Goal: Task Accomplishment & Management: Complete application form

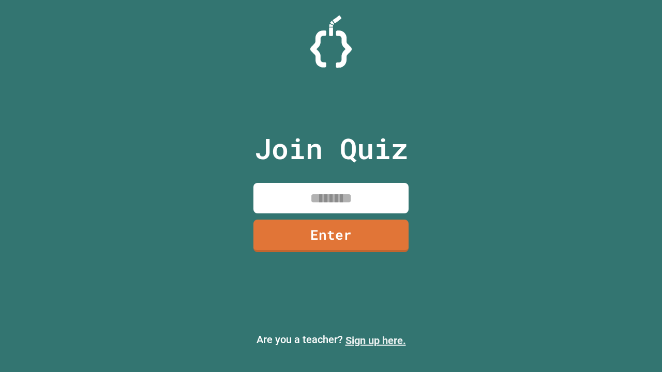
click at [375, 341] on link "Sign up here." at bounding box center [375, 340] width 60 height 12
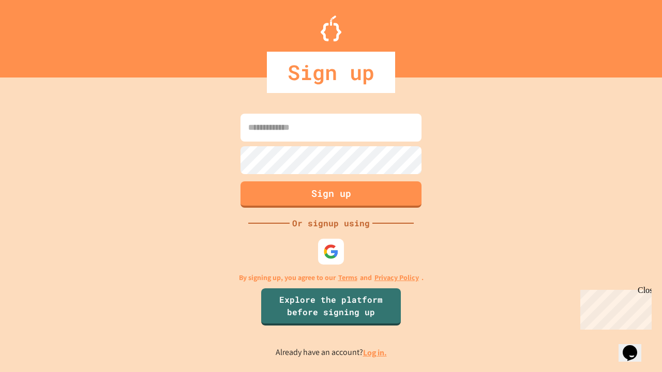
click at [375, 353] on link "Log in." at bounding box center [375, 352] width 24 height 11
